Goal: Task Accomplishment & Management: Complete application form

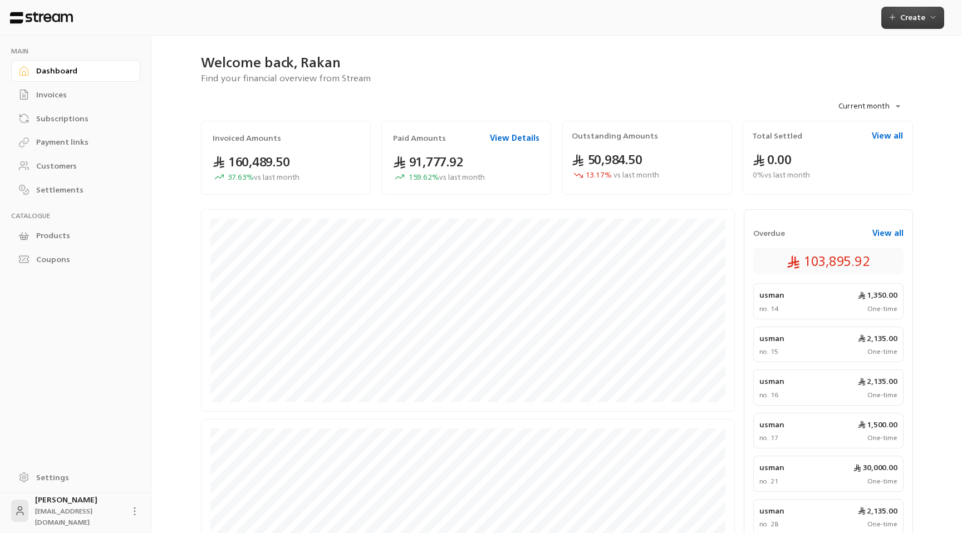
click at [901, 23] on button "Create" at bounding box center [912, 18] width 63 height 22
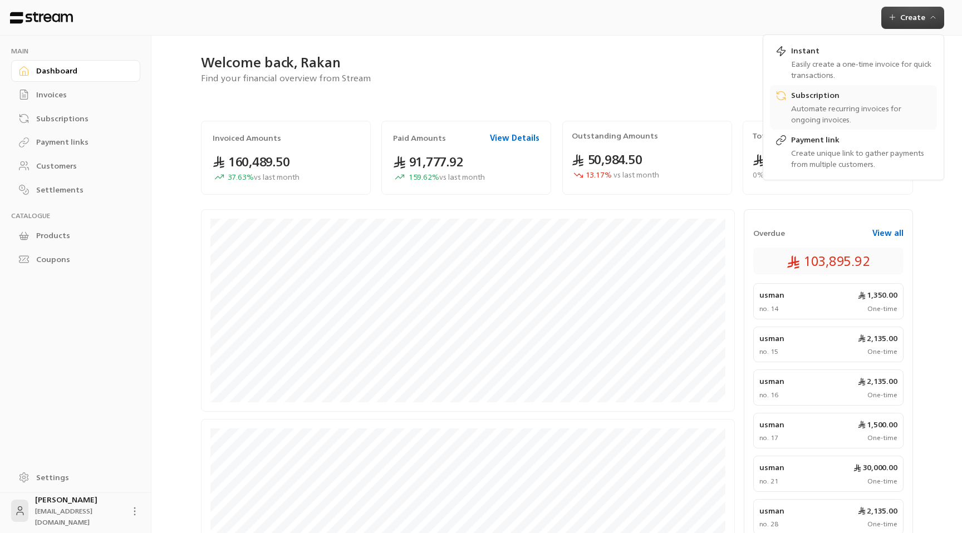
click at [827, 112] on div "Automate recurring invoices for ongoing invoices." at bounding box center [861, 114] width 140 height 22
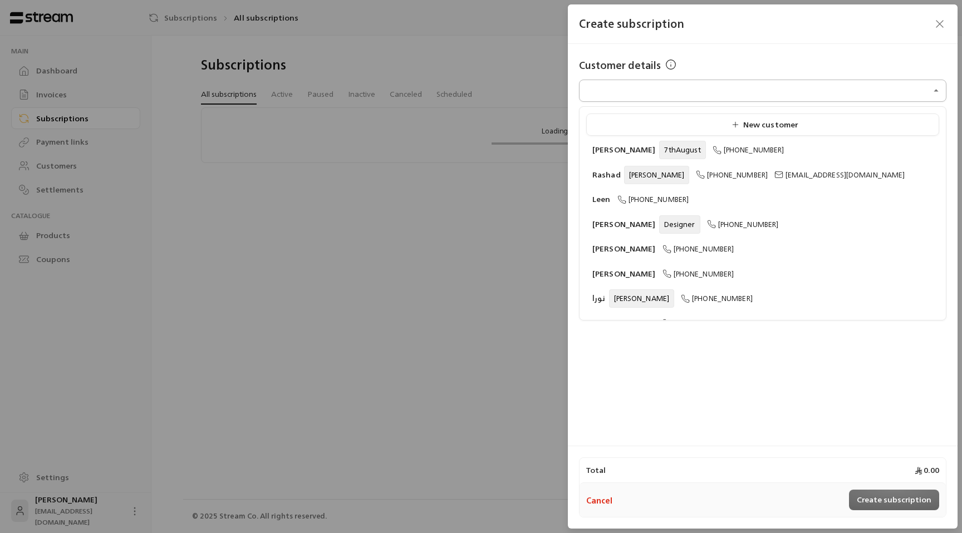
click at [667, 99] on input "Select customer" at bounding box center [762, 90] width 367 height 19
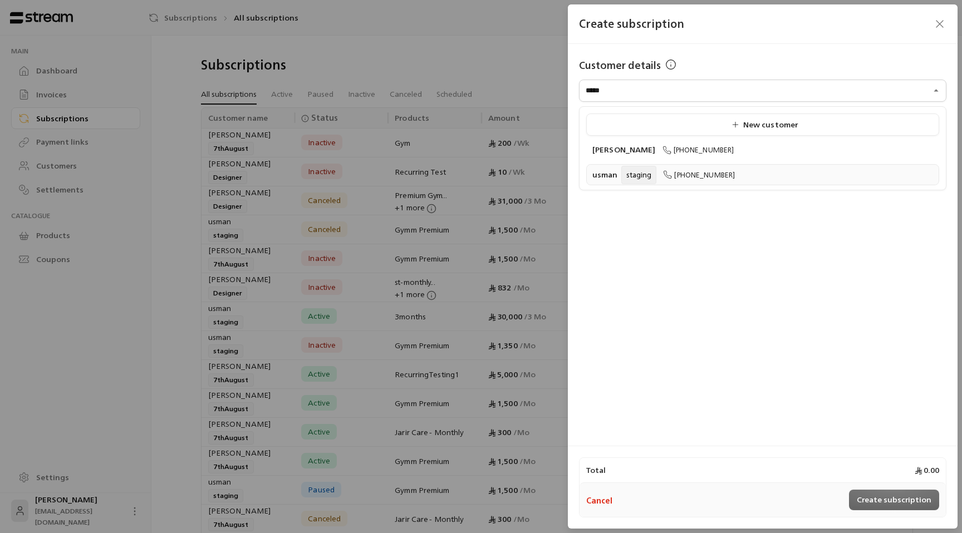
click at [663, 174] on icon at bounding box center [667, 174] width 9 height 9
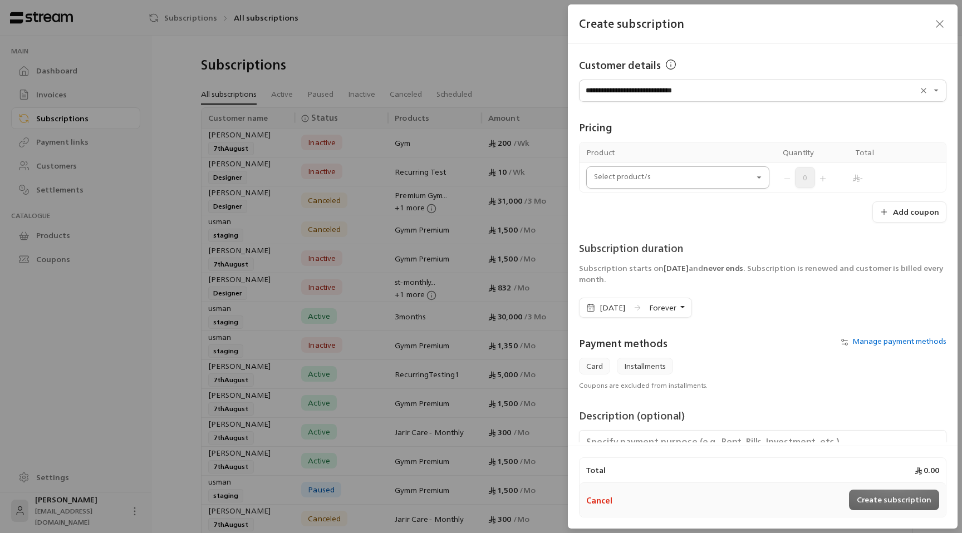
type input "**********"
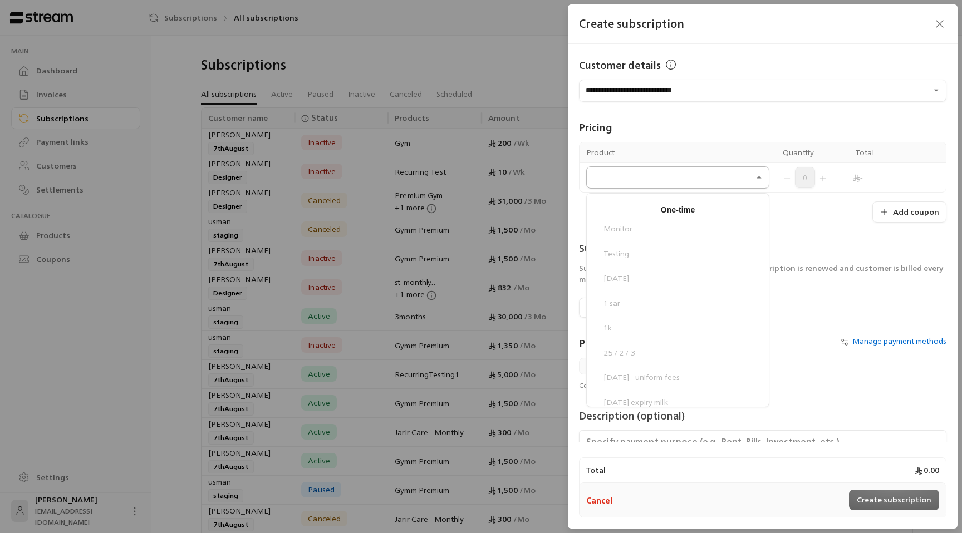
click at [691, 179] on input "Select customer" at bounding box center [677, 177] width 183 height 19
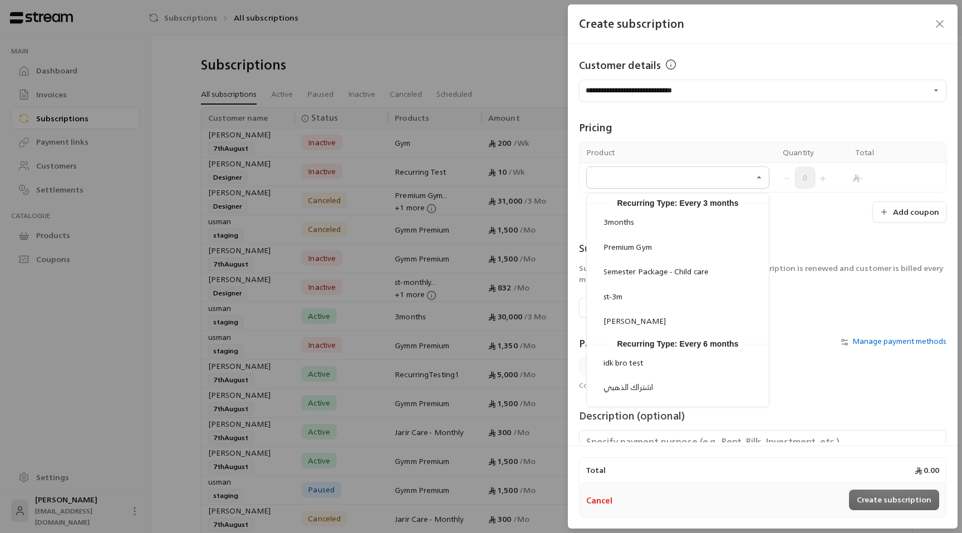
scroll to position [1969, 0]
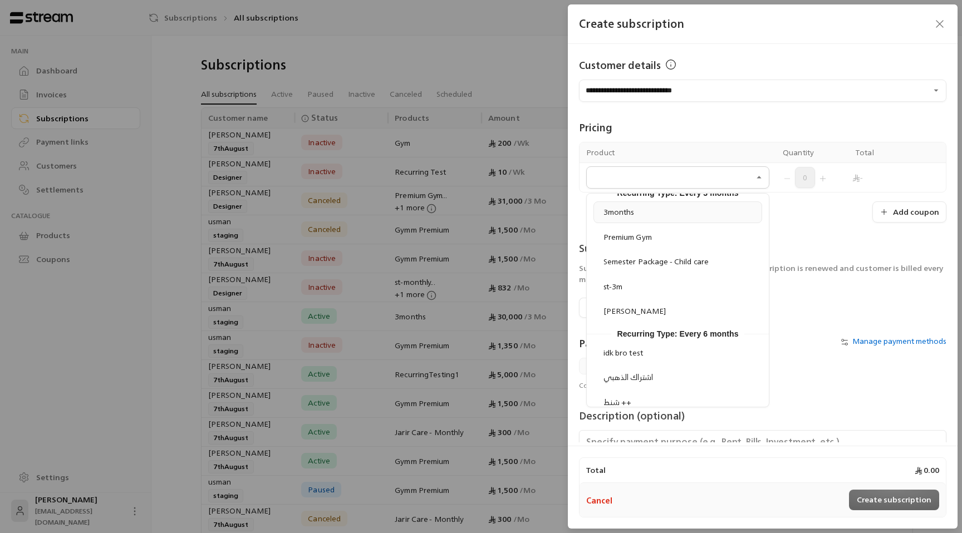
click at [697, 213] on div "3months" at bounding box center [677, 212] width 156 height 12
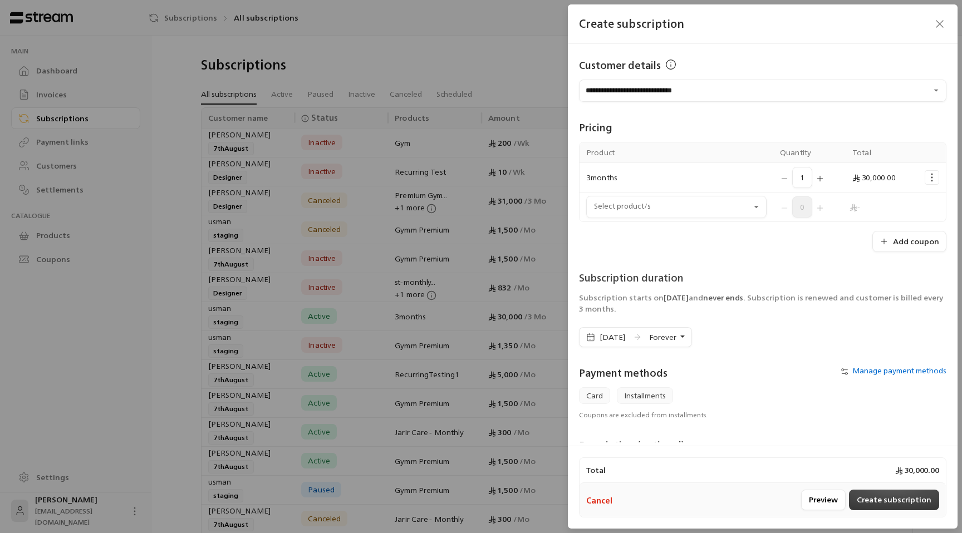
click at [887, 503] on button "Create subscription" at bounding box center [894, 500] width 90 height 21
click at [872, 368] on span "Manage payment methods" at bounding box center [899, 370] width 94 height 14
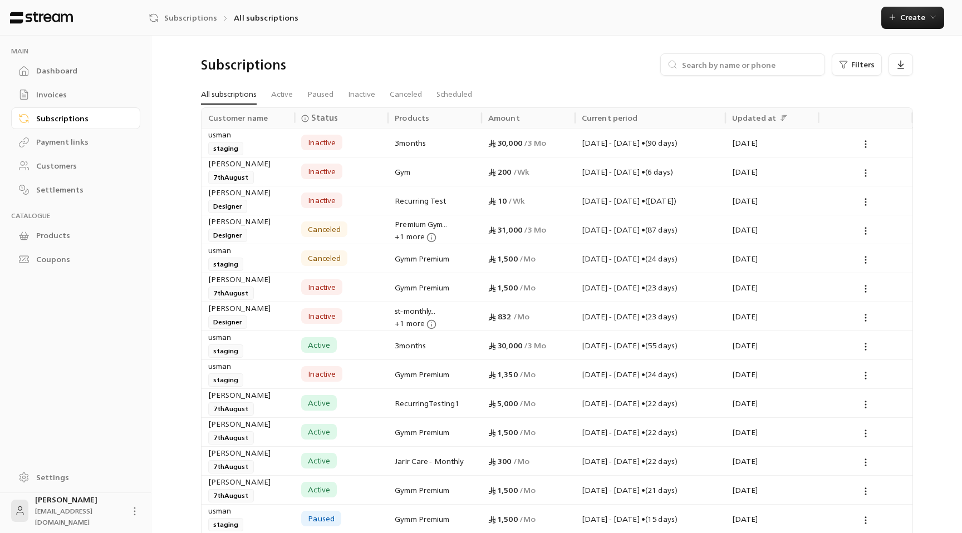
click at [861, 170] on icon at bounding box center [865, 173] width 10 height 10
click at [869, 201] on link "View" at bounding box center [881, 202] width 34 height 20
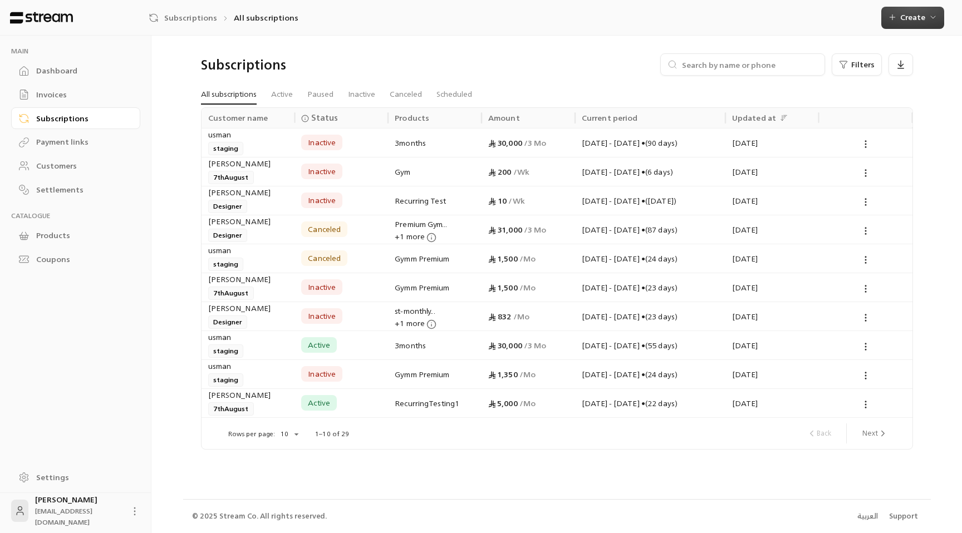
click at [922, 19] on span "Create" at bounding box center [912, 17] width 25 height 14
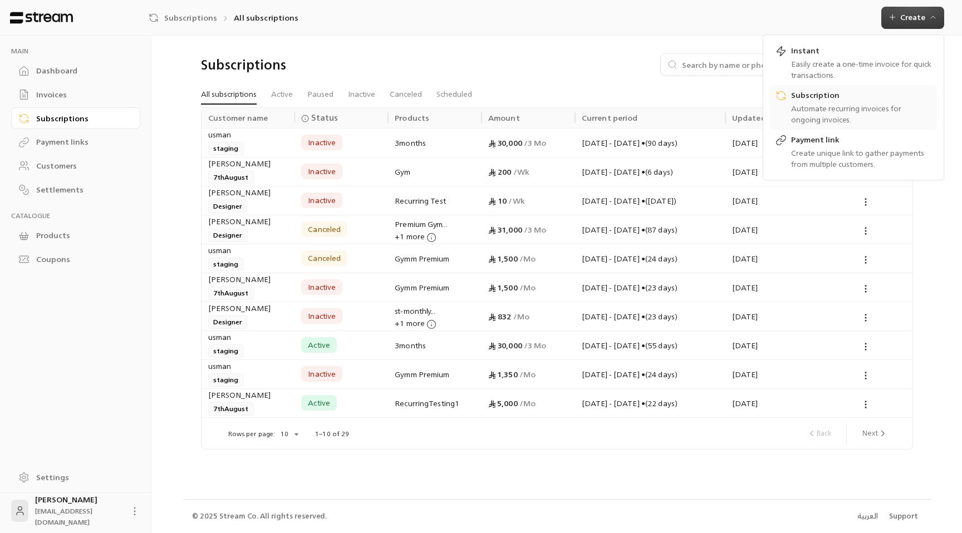
click at [851, 103] on div "Automate recurring invoices for ongoing invoices." at bounding box center [861, 114] width 140 height 22
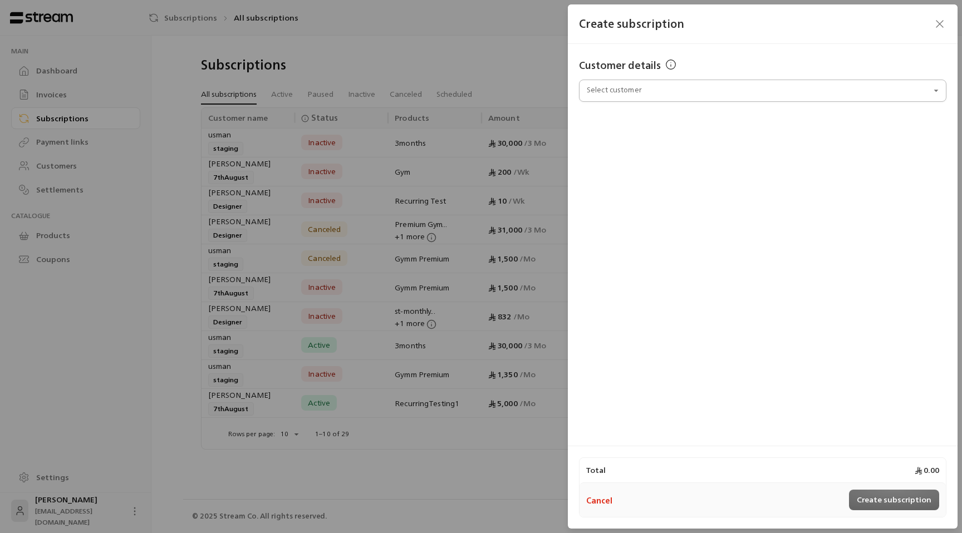
click at [668, 83] on input "Select customer" at bounding box center [762, 90] width 367 height 19
click at [652, 166] on li "usman staging [PHONE_NUMBER]" at bounding box center [762, 175] width 353 height 22
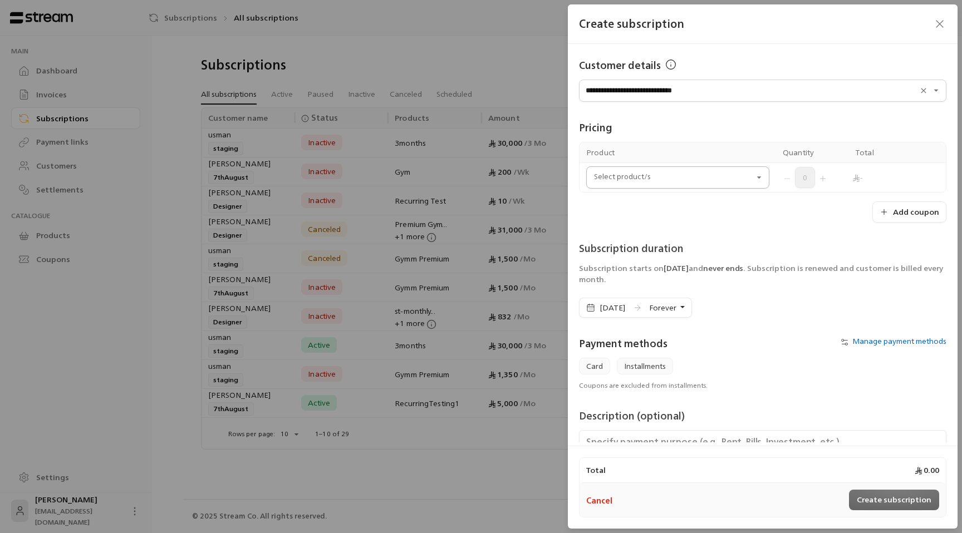
type input "**********"
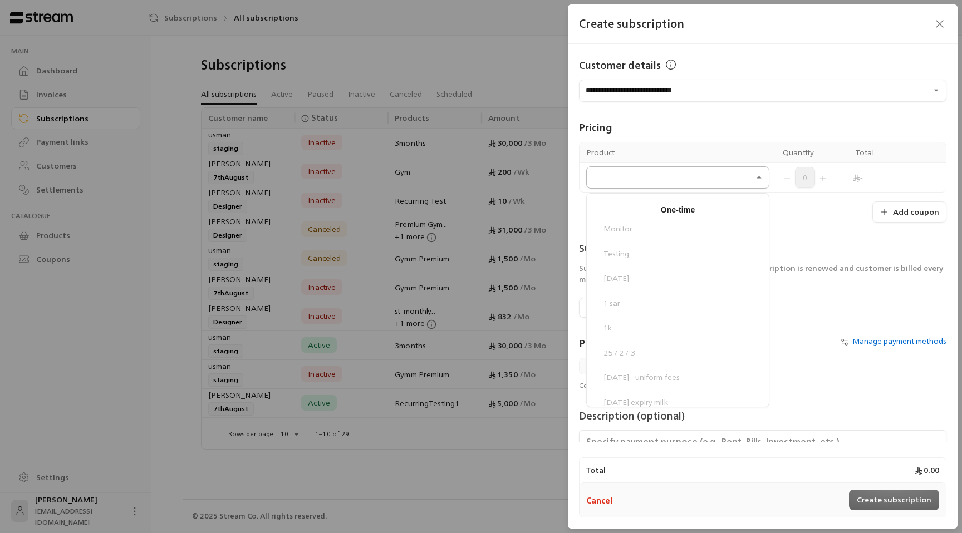
click at [724, 171] on input "Select customer" at bounding box center [677, 177] width 183 height 19
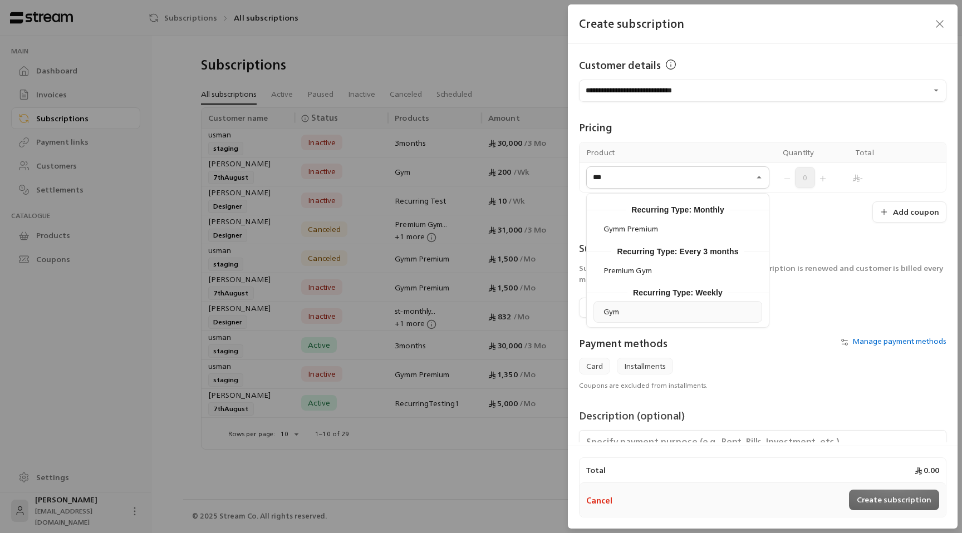
click at [655, 312] on div "Gym" at bounding box center [677, 312] width 156 height 12
type input "***"
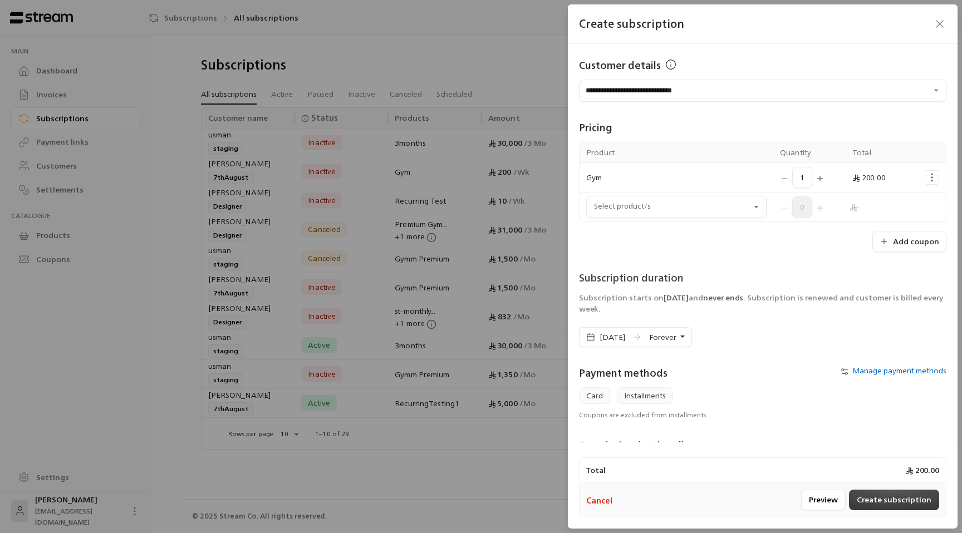
click at [888, 492] on button "Create subscription" at bounding box center [894, 500] width 90 height 21
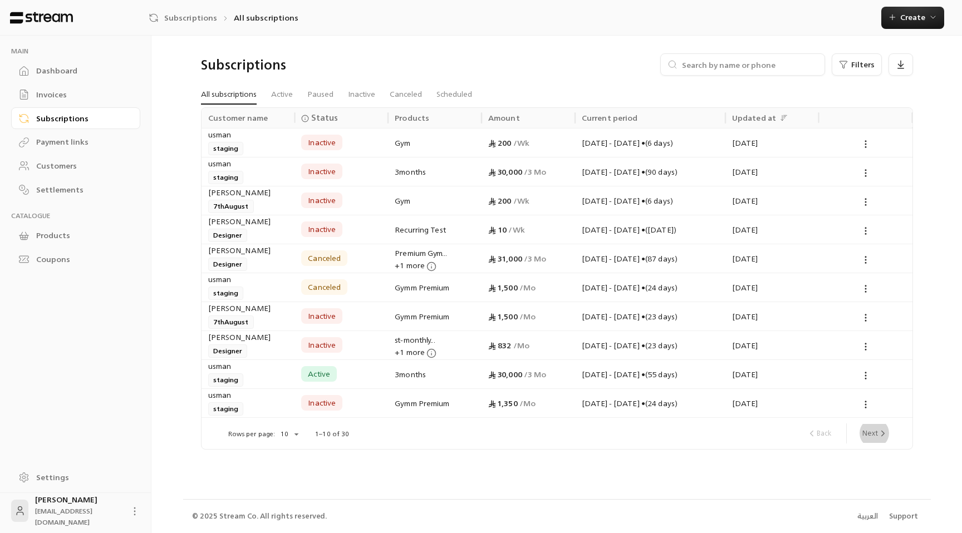
click at [878, 437] on icon "next page" at bounding box center [883, 434] width 10 height 10
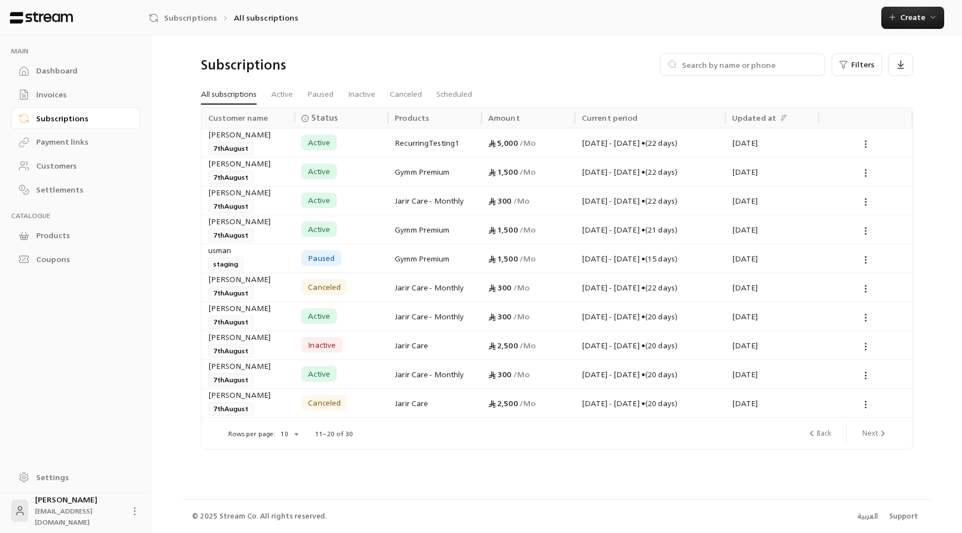
click at [878, 427] on button "Next" at bounding box center [875, 433] width 35 height 19
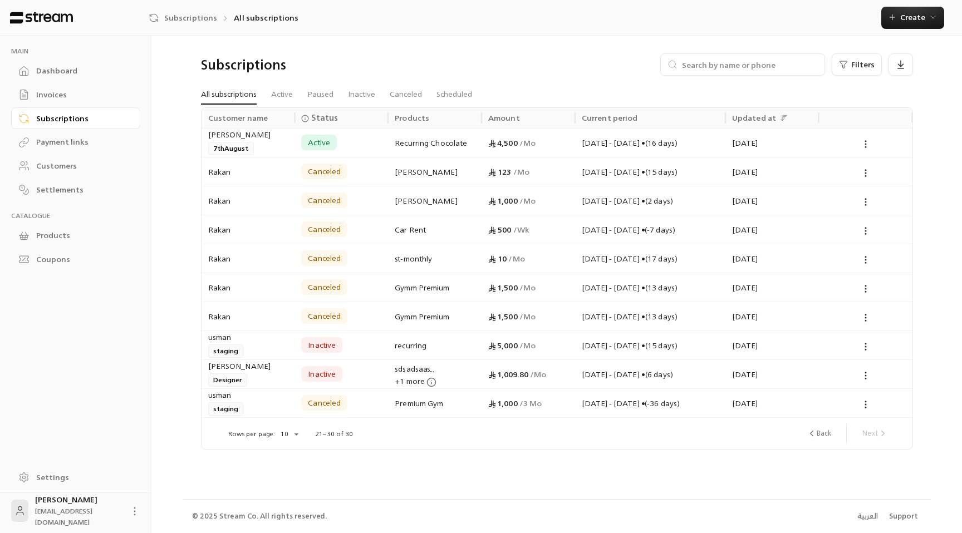
click at [818, 436] on button "Back" at bounding box center [818, 433] width 33 height 19
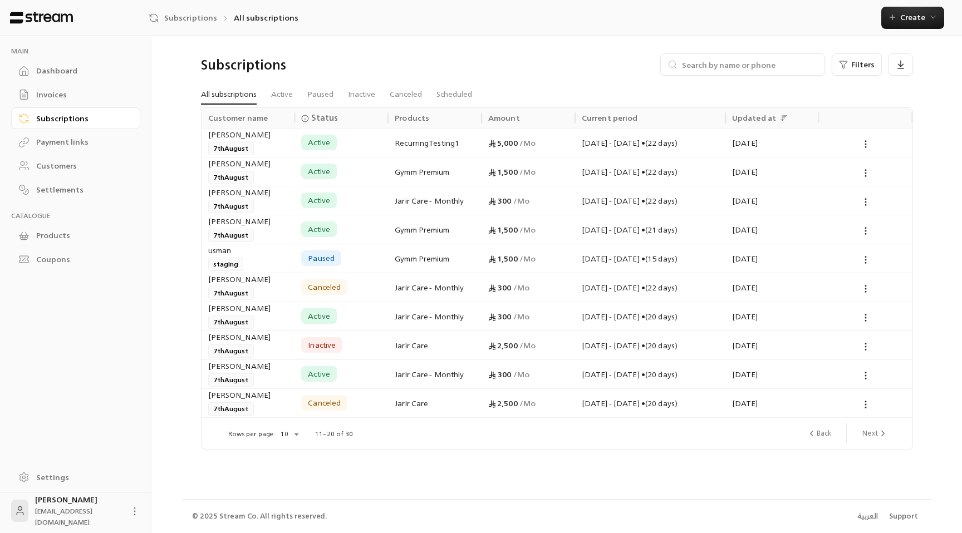
click at [818, 436] on button "Back" at bounding box center [818, 433] width 33 height 19
